Goal: Find specific page/section: Find specific page/section

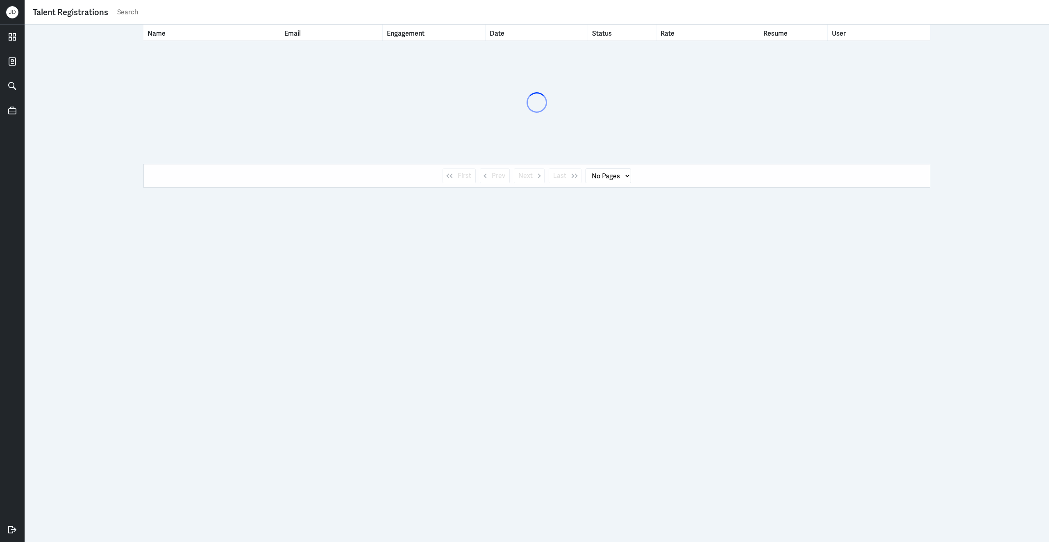
click at [318, 17] on input "text" at bounding box center [578, 12] width 925 height 12
paste input "Ava Laurent"
type input "Ava Laurent"
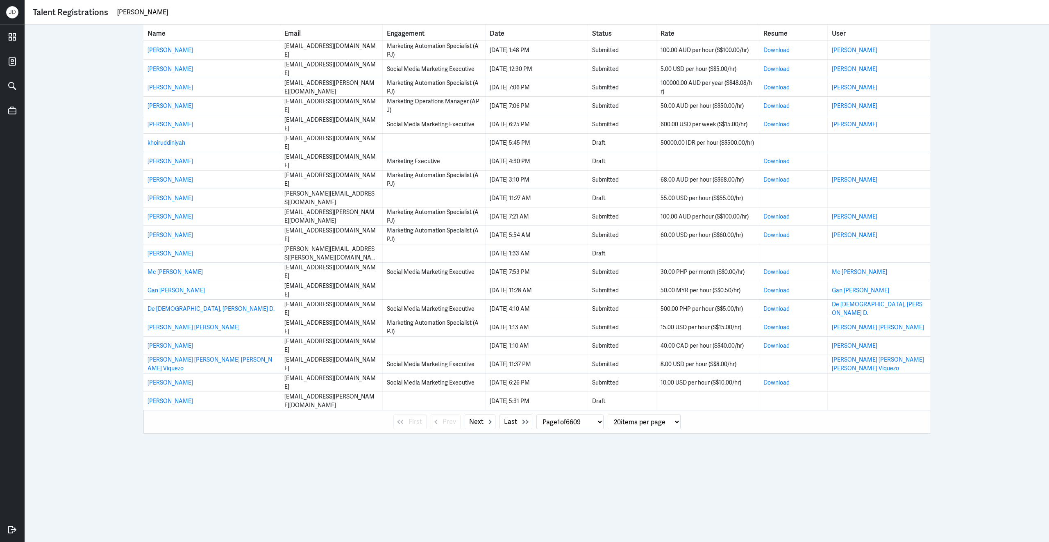
select select "1"
click at [209, 17] on input "Ava Laurent" at bounding box center [578, 12] width 925 height 12
type input "Ava Laurent"
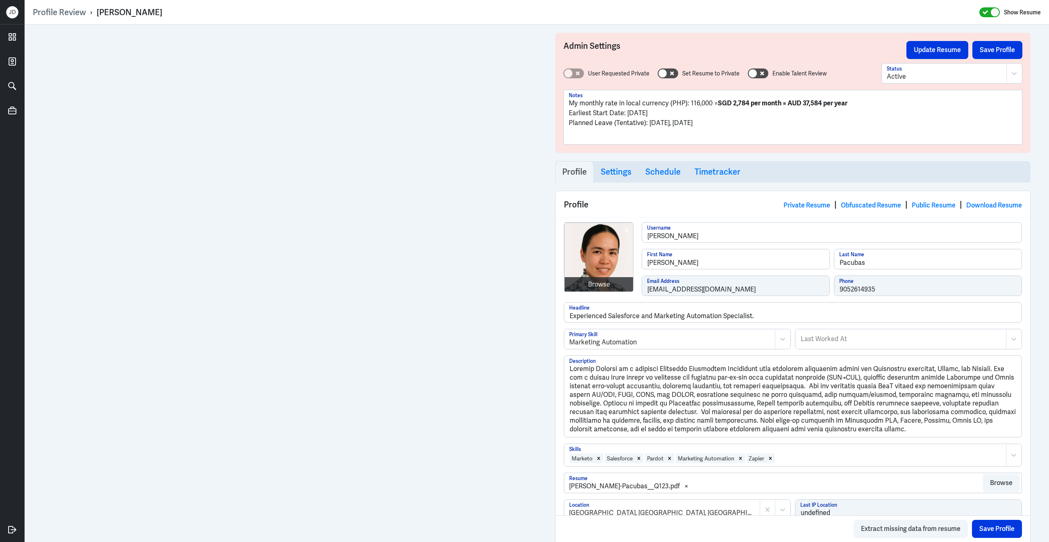
click at [732, 132] on div "My monthly rate in local currency (PHP): 116,000 = SGD 2,784 per month = AUD 37…" at bounding box center [793, 120] width 448 height 44
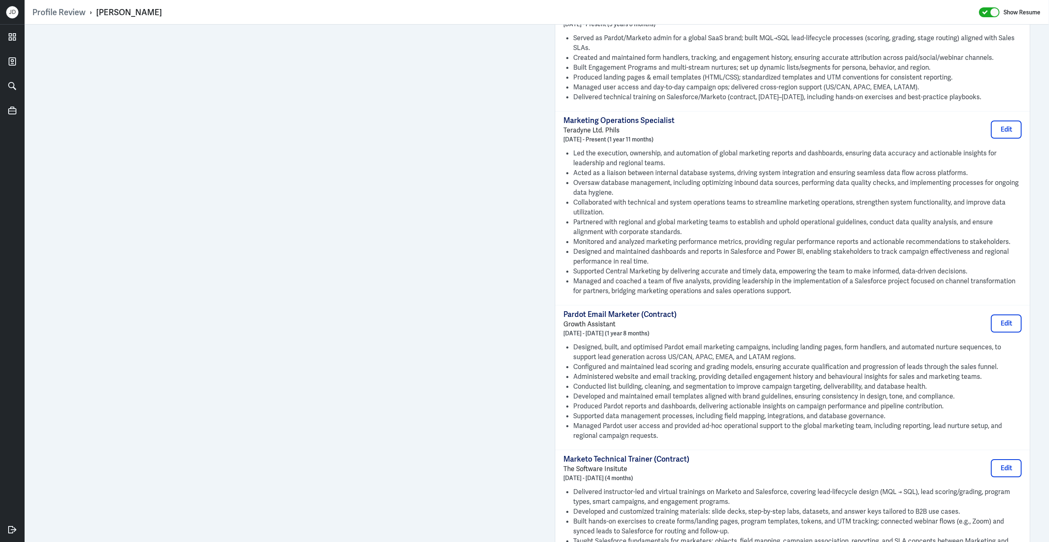
scroll to position [501, 0]
